Goal: Navigation & Orientation: Understand site structure

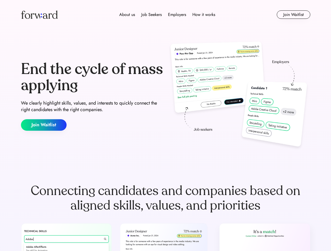
click at [165, 126] on div "End the cycle of mass applying We clearly highlight skills, values, and interes…" at bounding box center [165, 96] width 289 height 113
click at [165, 15] on div "About us Job Seekers Employers How it works" at bounding box center [167, 15] width 206 height 6
click at [39, 15] on img at bounding box center [39, 14] width 37 height 8
click at [167, 15] on div "About us Job Seekers Employers How it works" at bounding box center [167, 15] width 206 height 6
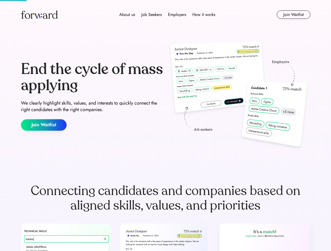
click at [127, 15] on div "About us" at bounding box center [127, 15] width 16 height 6
click at [151, 15] on div "Job Seekers" at bounding box center [151, 15] width 20 height 6
click at [177, 15] on div "Employers" at bounding box center [177, 15] width 18 height 6
click at [203, 15] on div "How it works" at bounding box center [203, 15] width 23 height 6
click at [293, 15] on button "Join Waitlist" at bounding box center [292, 14] width 33 height 8
